Goal: Navigation & Orientation: Find specific page/section

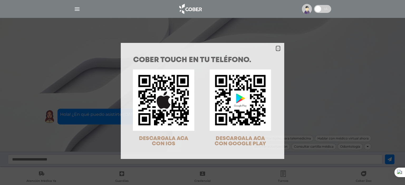
click at [276, 49] on icon "Close" at bounding box center [278, 49] width 4 height 4
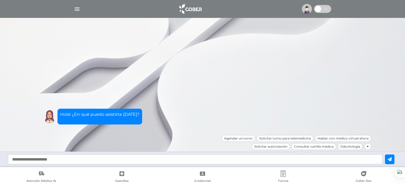
click at [78, 8] on img "button" at bounding box center [77, 9] width 7 height 7
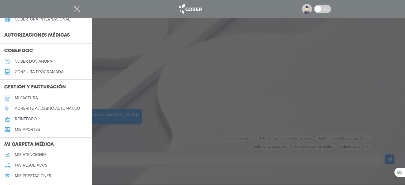
scroll to position [132, 0]
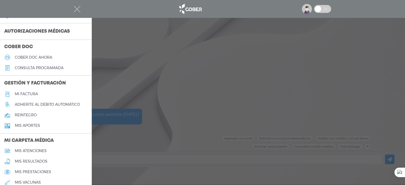
click at [24, 162] on h5 "mis resultados" at bounding box center [31, 162] width 33 height 4
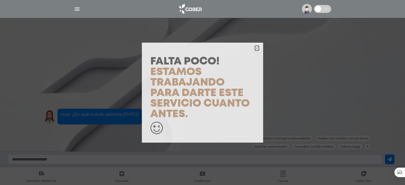
click at [258, 51] on icon "button" at bounding box center [257, 48] width 4 height 6
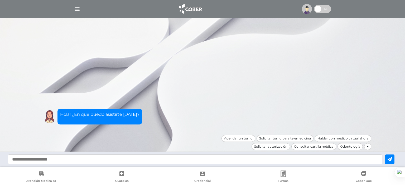
click at [75, 9] on img "button" at bounding box center [77, 9] width 7 height 7
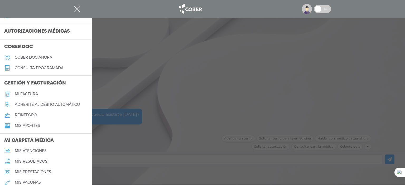
click at [30, 95] on h5 "Mi factura" at bounding box center [26, 94] width 23 height 4
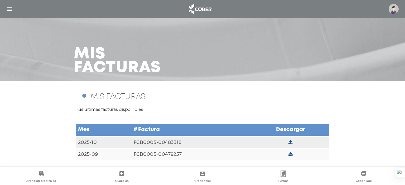
click at [293, 155] on icon at bounding box center [291, 154] width 4 height 5
click at [6, 7] on img "button" at bounding box center [9, 9] width 7 height 7
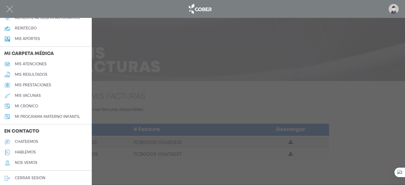
scroll to position [220, 0]
click at [35, 106] on h5 "mi crónico" at bounding box center [26, 105] width 23 height 4
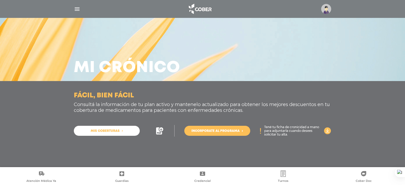
click at [78, 8] on img "button" at bounding box center [77, 9] width 7 height 7
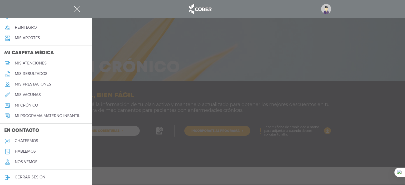
scroll to position [222, 0]
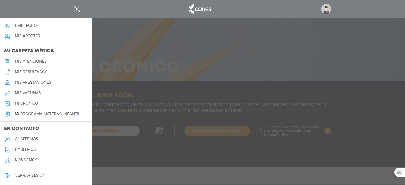
click at [274, 175] on div at bounding box center [202, 92] width 405 height 185
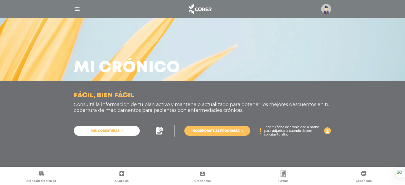
click at [363, 178] on link "Cober Doc" at bounding box center [363, 177] width 81 height 13
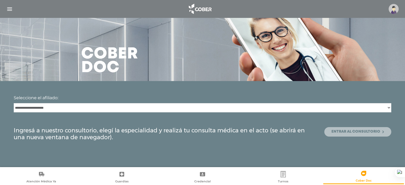
click at [350, 132] on link "Entrar al consultorio" at bounding box center [358, 131] width 67 height 9
